Goal: Obtain resource: Download file/media

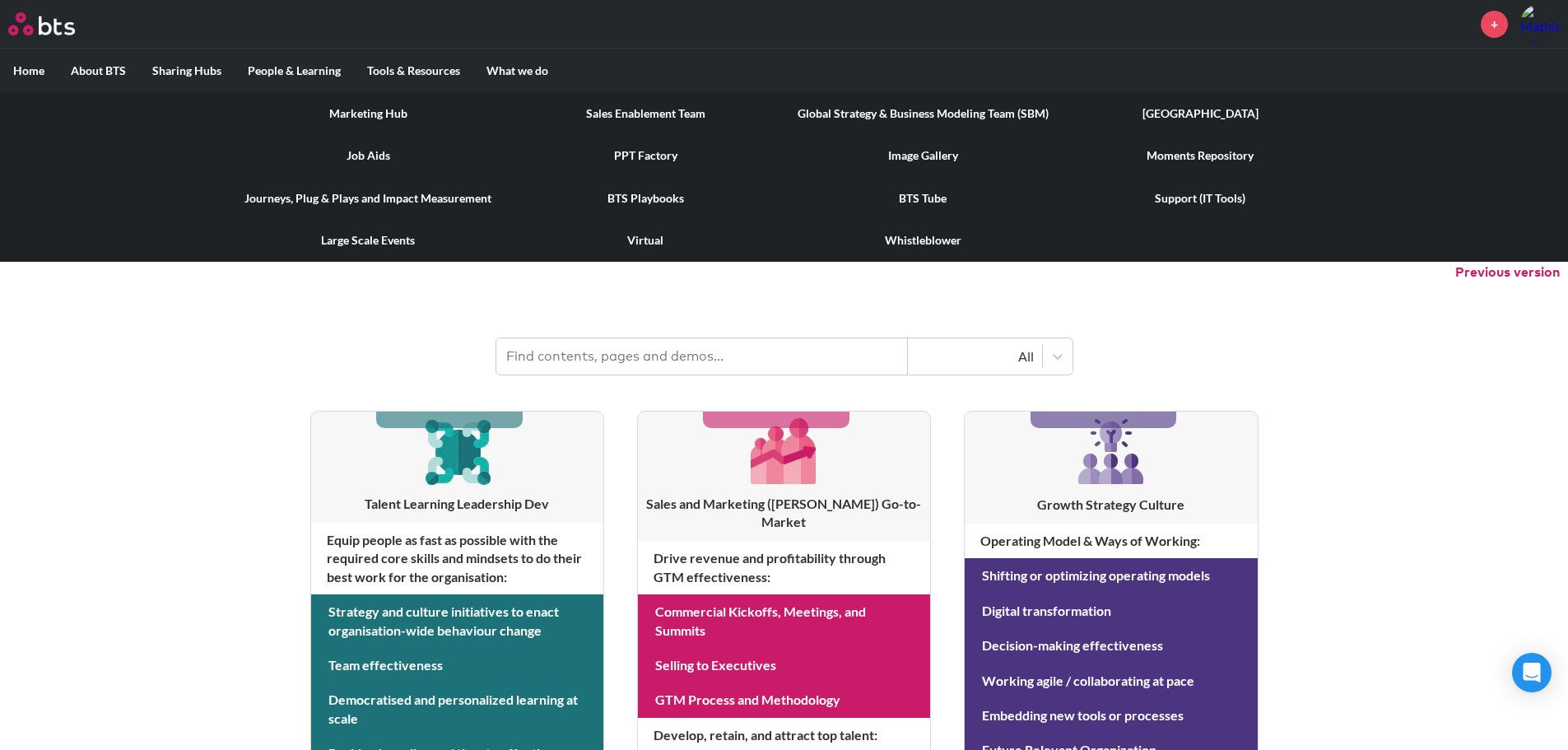
click at [640, 198] on link "BTS Playbooks" at bounding box center [645, 198] width 277 height 43
click at [919, 242] on link "Whistleblower" at bounding box center [923, 240] width 277 height 43
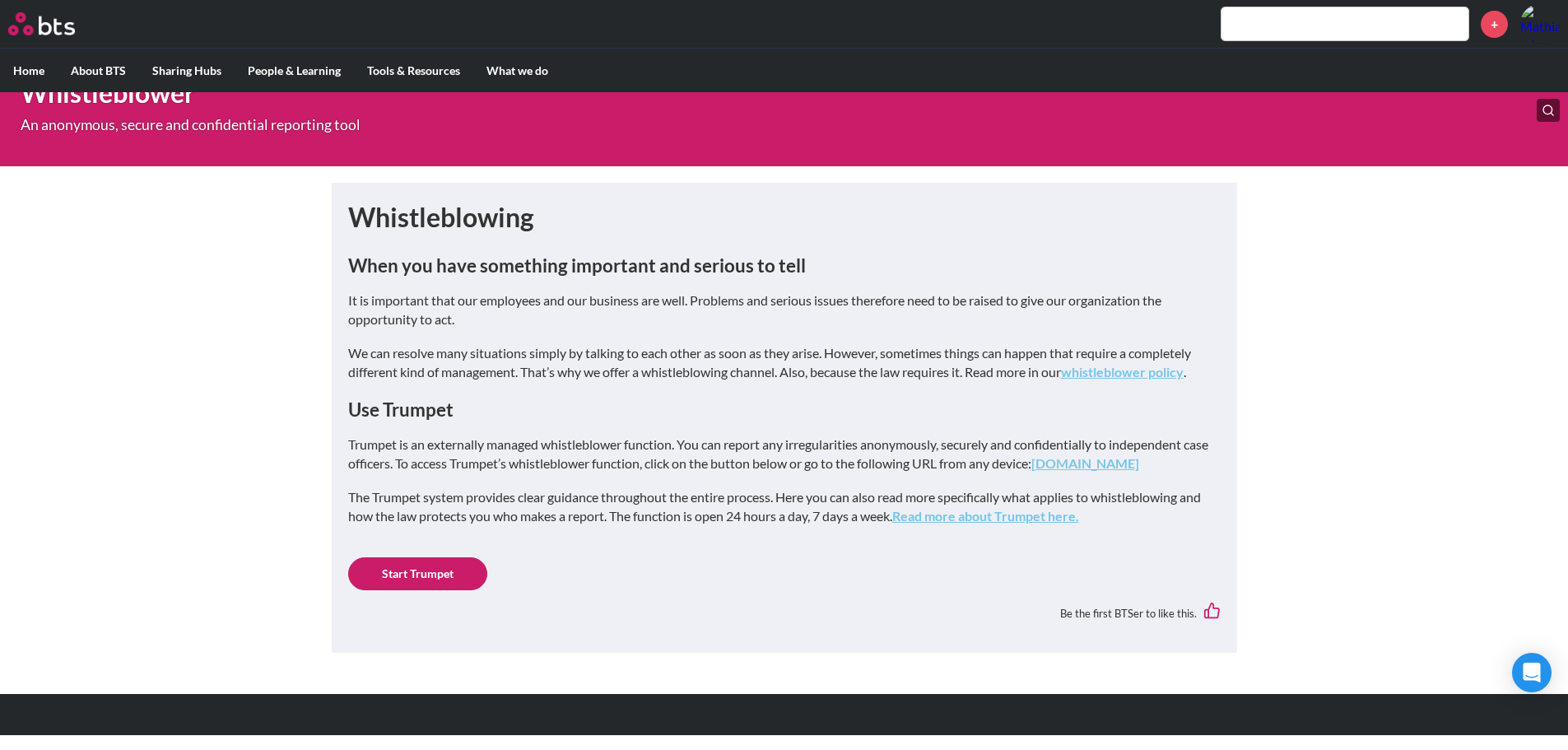
scroll to position [126, 0]
click at [1113, 456] on link "[DOMAIN_NAME]" at bounding box center [1085, 463] width 108 height 15
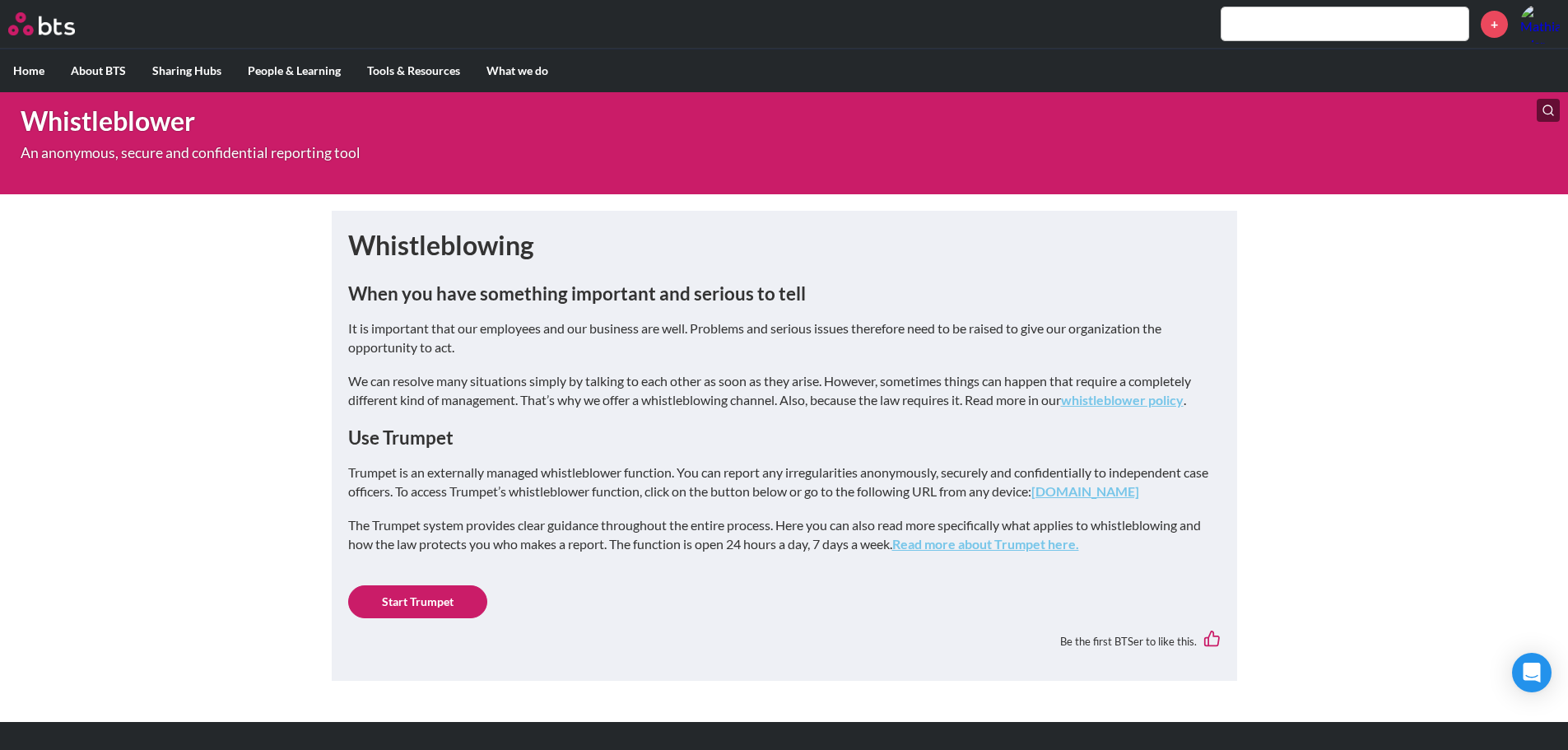
scroll to position [0, 0]
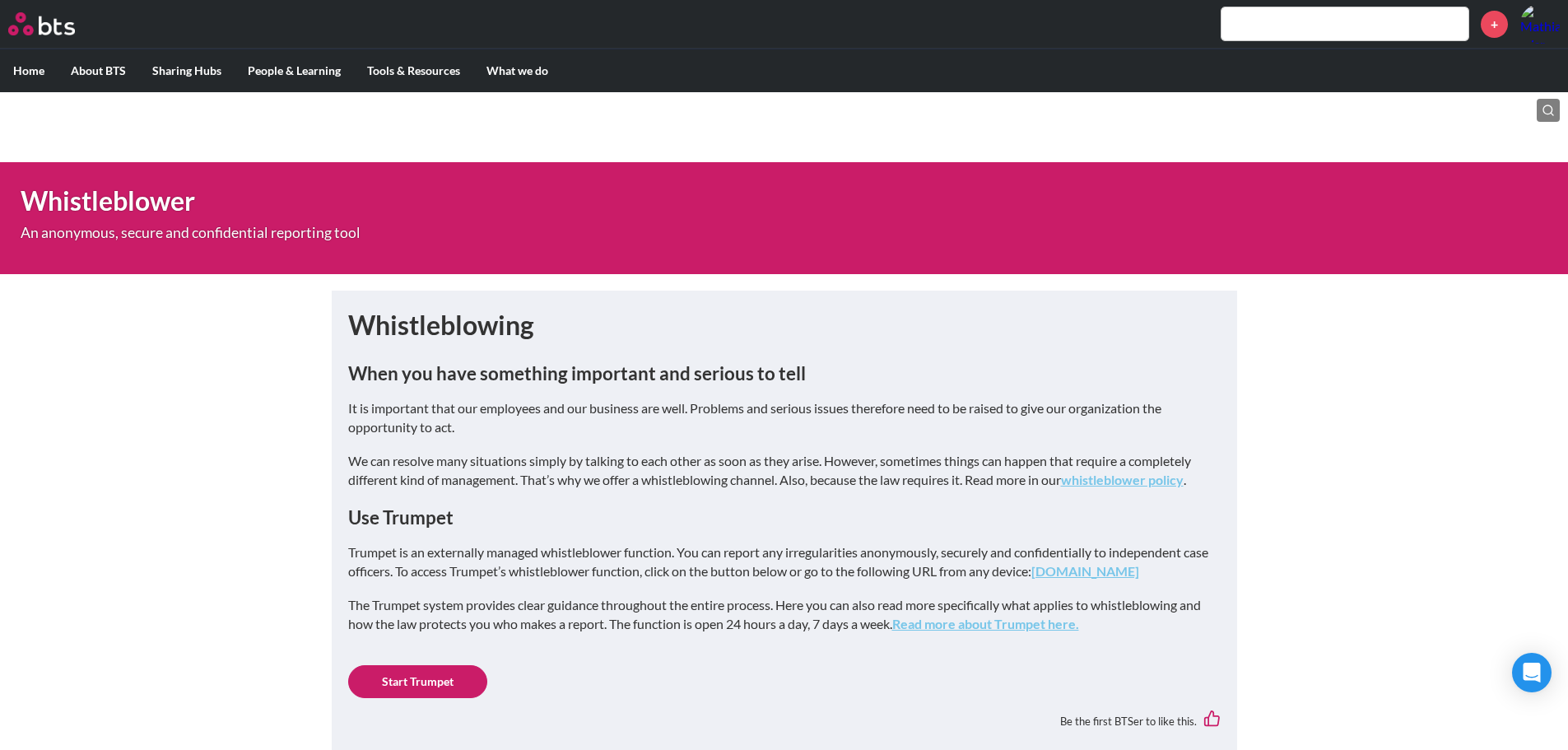
click at [1297, 10] on input "text" at bounding box center [1345, 24] width 247 height 33
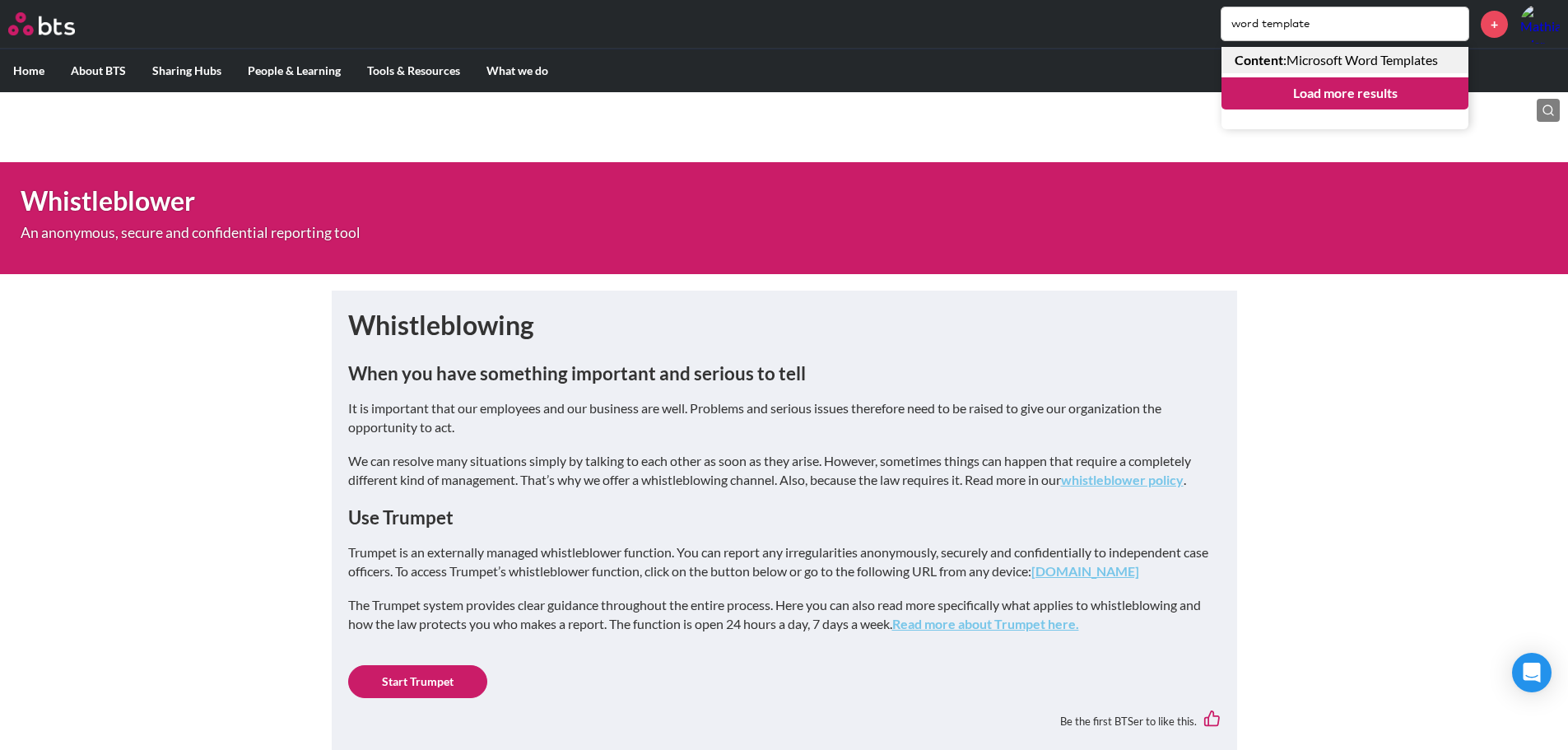
type input "word template"
click at [1364, 60] on link "Content : Microsoft Word Templates" at bounding box center [1345, 60] width 247 height 27
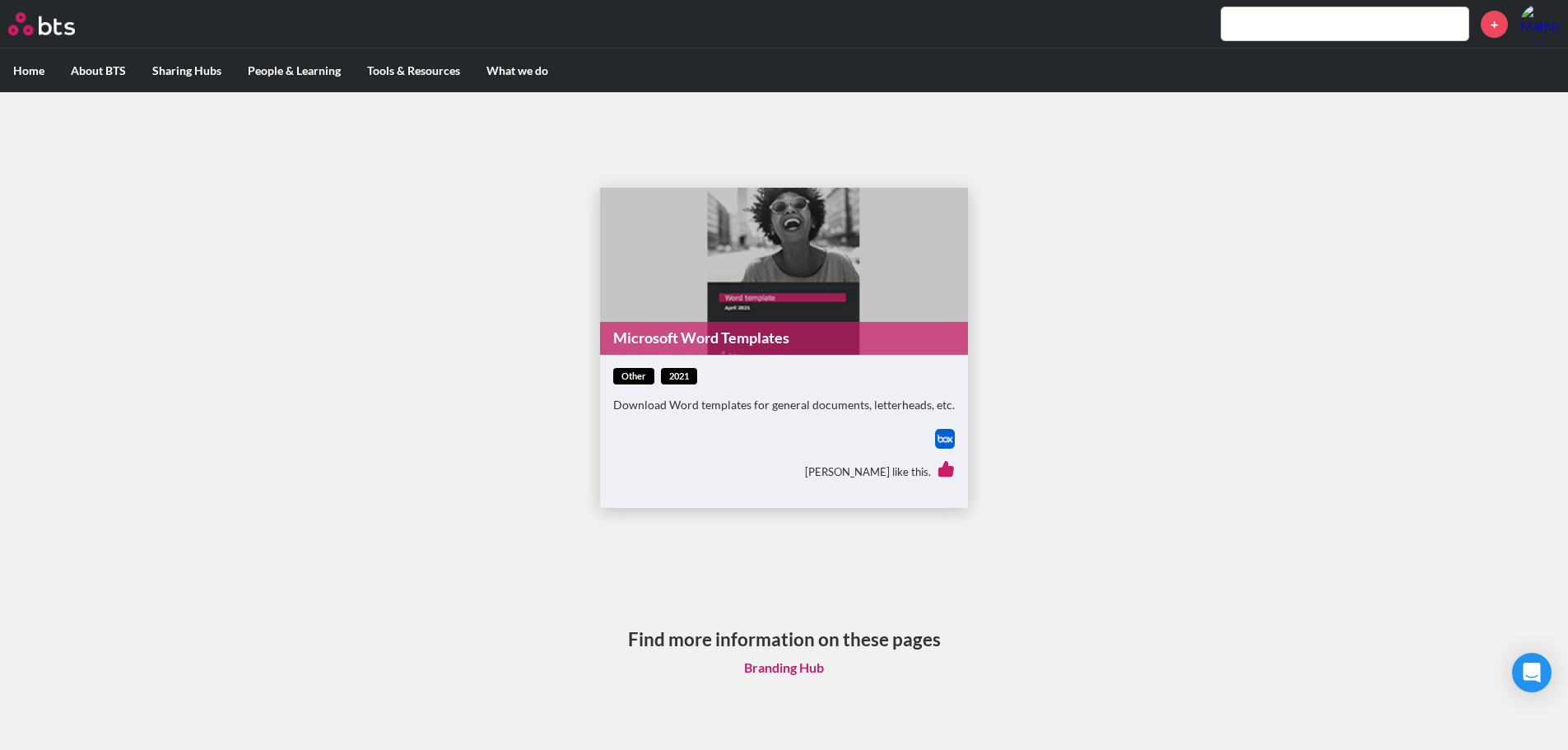
click at [944, 470] on icon at bounding box center [946, 469] width 14 height 15
click at [718, 296] on figure "Microsoft Word Templates" at bounding box center [784, 271] width 368 height 167
click at [715, 334] on link "Microsoft Word Templates" at bounding box center [784, 338] width 368 height 32
